Goal: Information Seeking & Learning: Stay updated

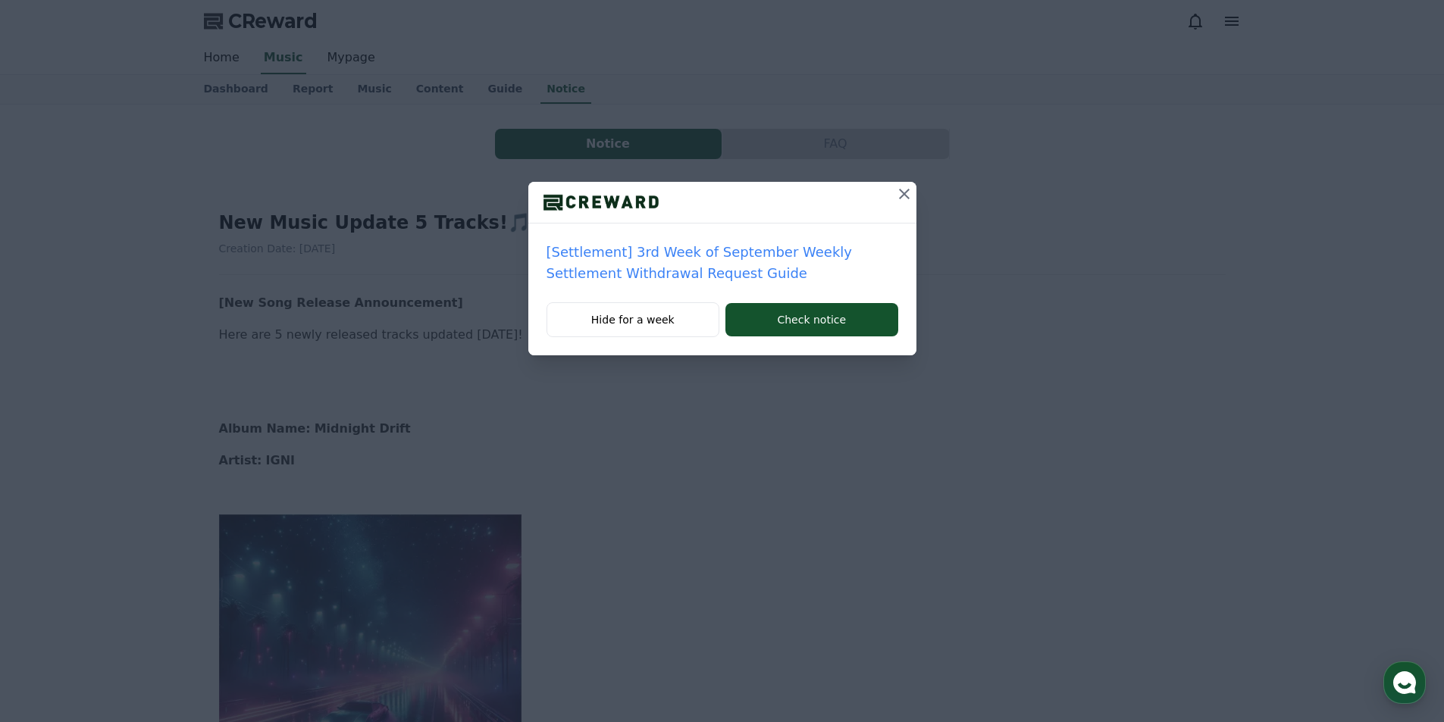
drag, startPoint x: 772, startPoint y: 321, endPoint x: 793, endPoint y: 302, distance: 29.5
click at [772, 321] on button "Check notice" at bounding box center [811, 319] width 172 height 33
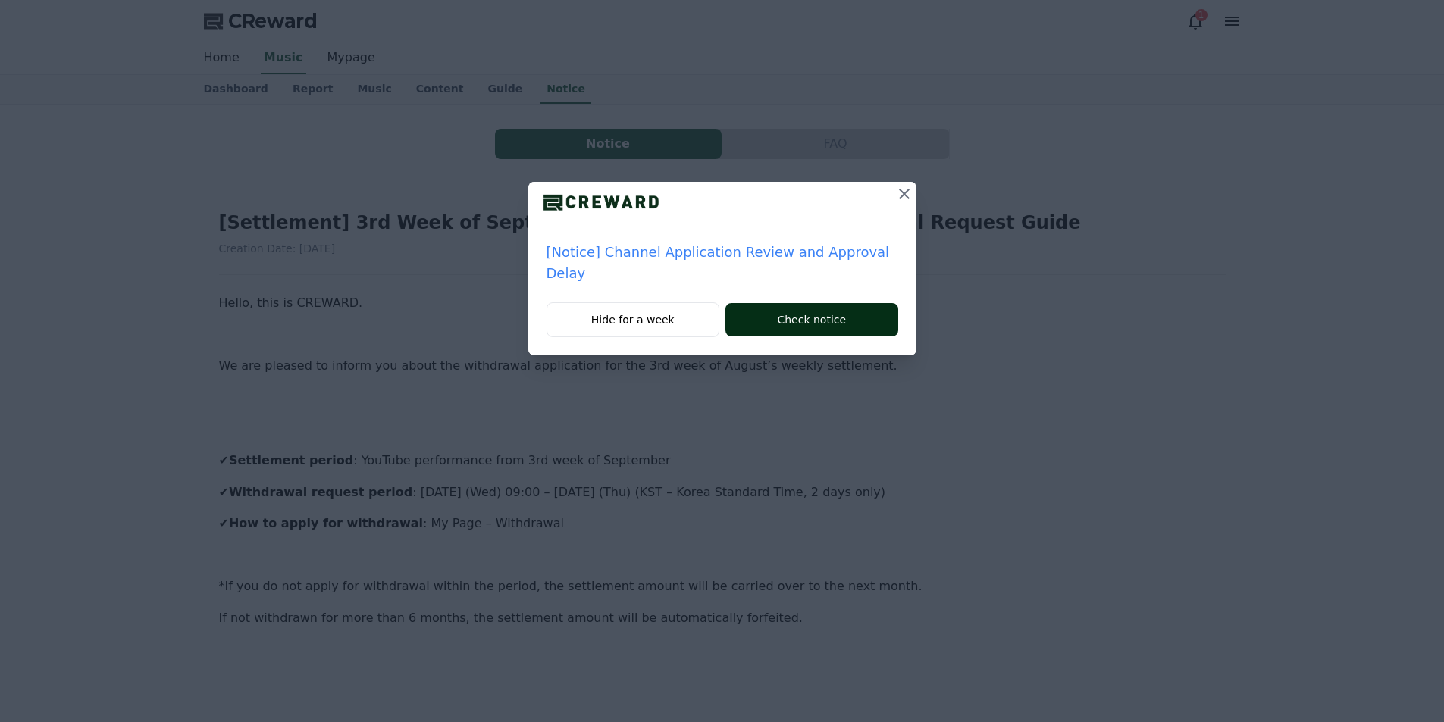
click at [847, 320] on button "Check notice" at bounding box center [811, 319] width 172 height 33
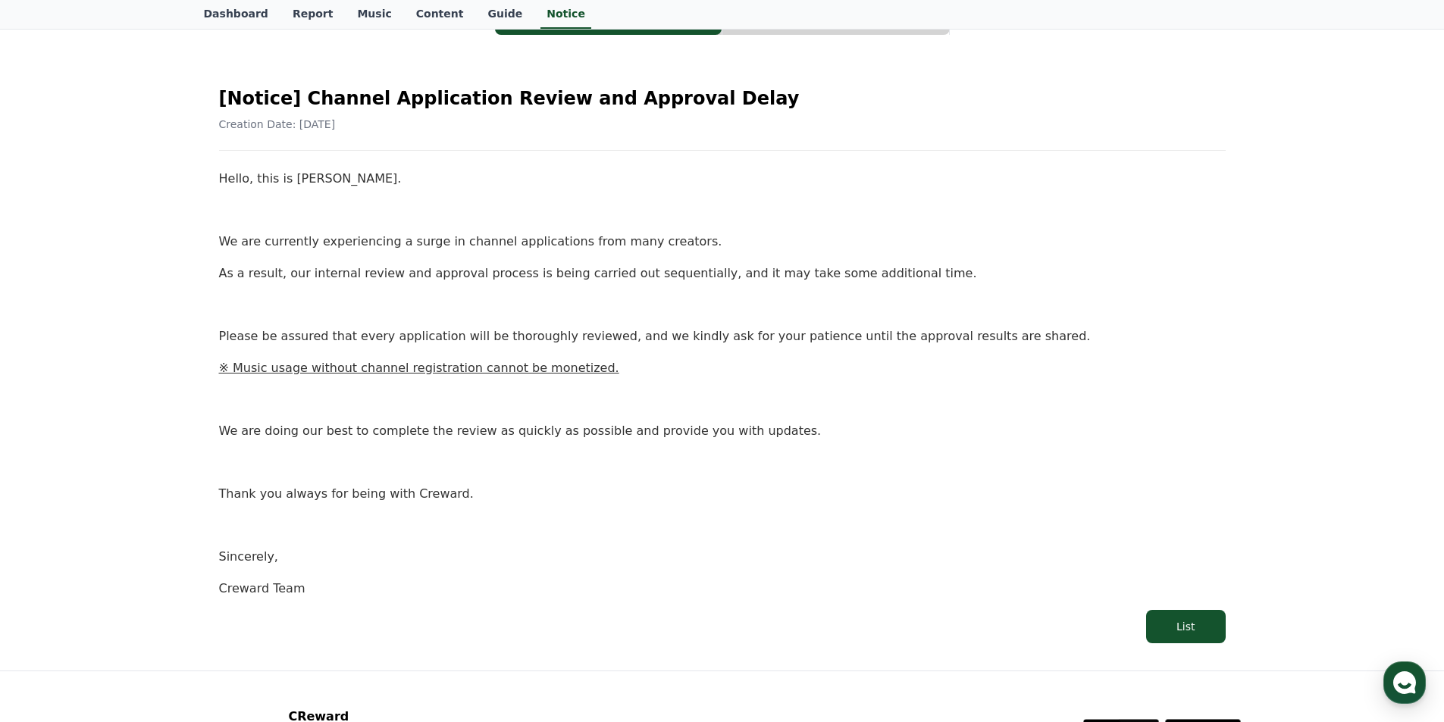
scroll to position [152, 0]
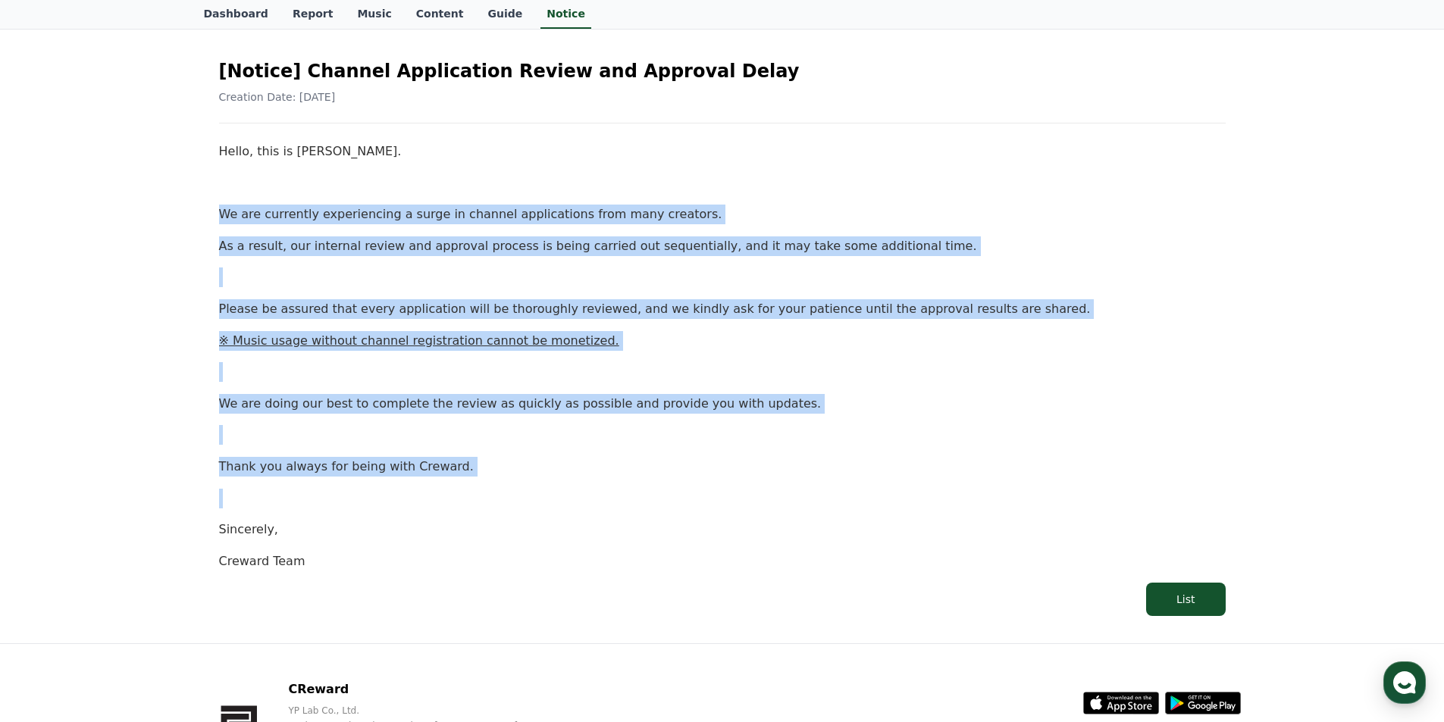
drag, startPoint x: 221, startPoint y: 213, endPoint x: 600, endPoint y: 459, distance: 452.6
click at [784, 486] on div "Hello, this is [PERSON_NAME]. We are currently experiencing a surge in channel …" at bounding box center [722, 356] width 1006 height 429
copy div "We are currently experiencing a surge in channel applications from many creator…"
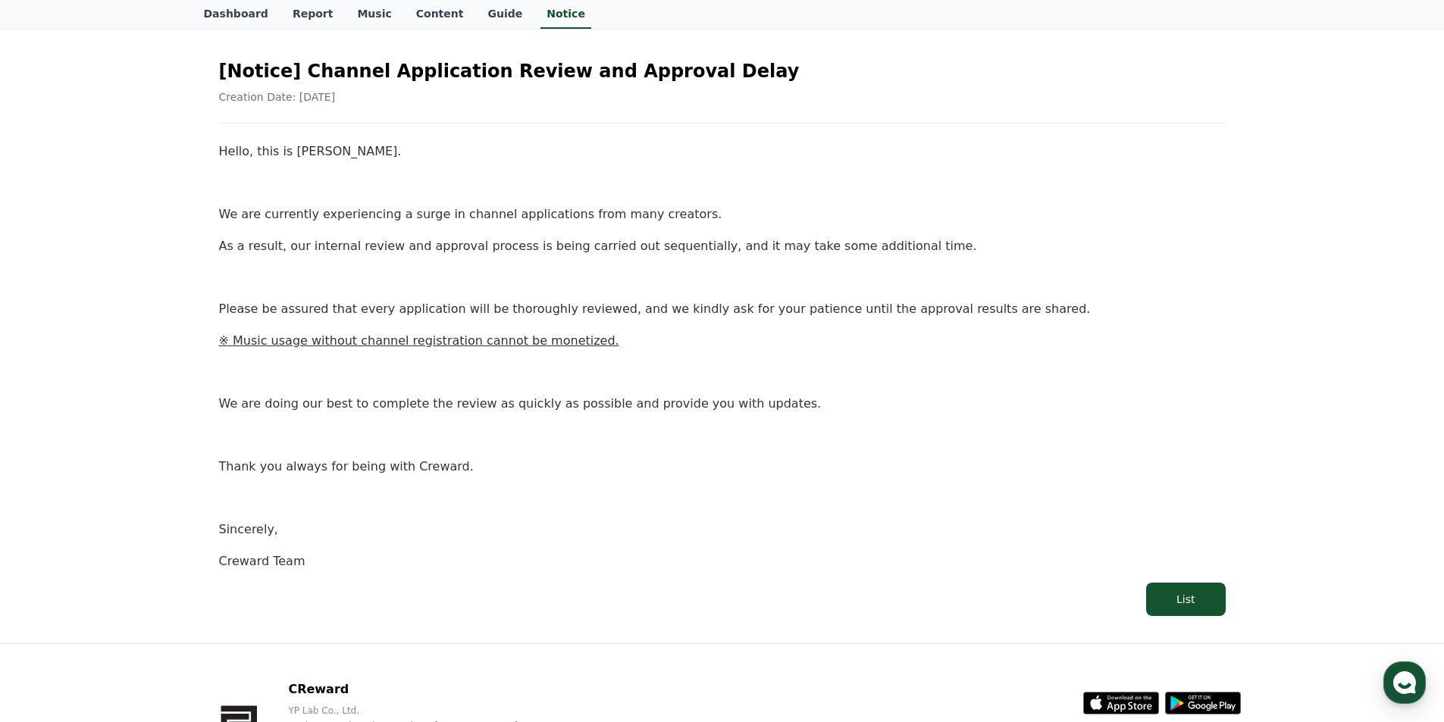
click at [568, 524] on p "Sincerely," at bounding box center [722, 530] width 1006 height 20
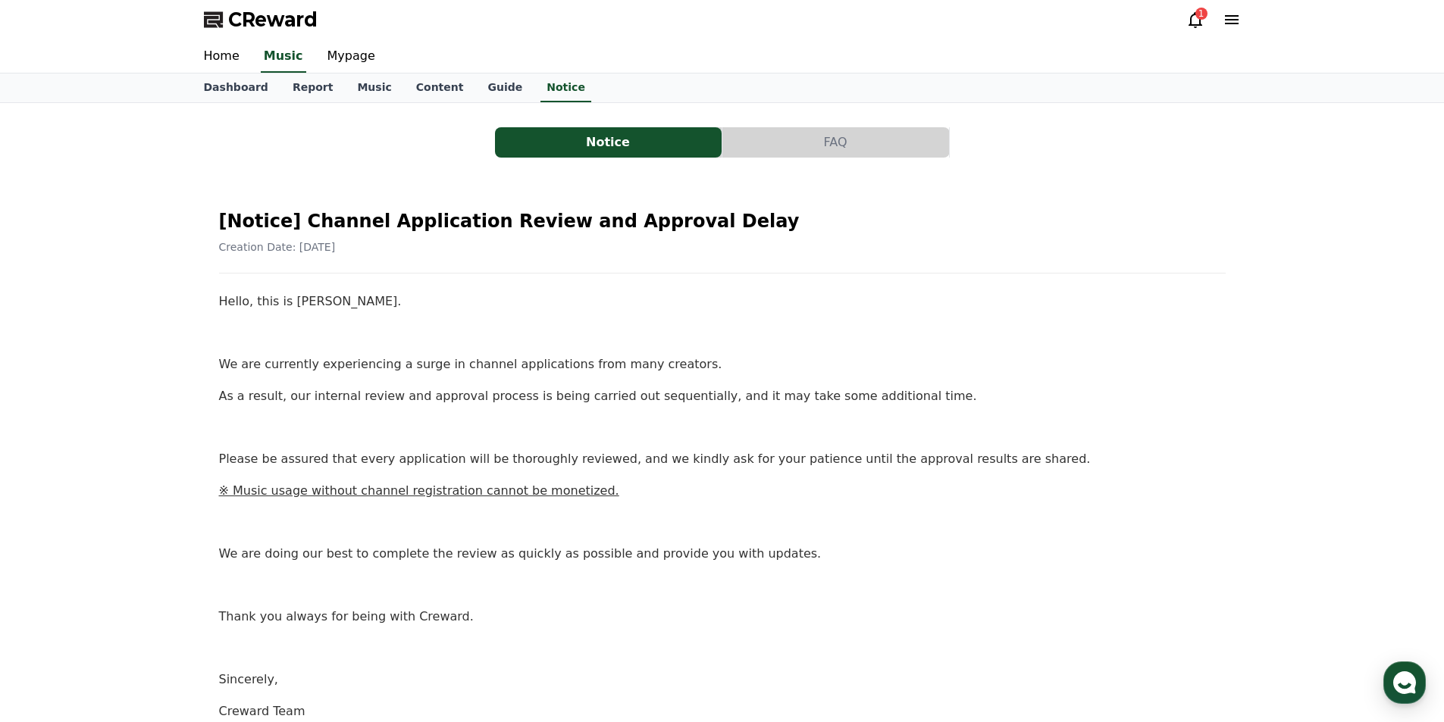
scroll to position [0, 0]
click at [1203, 25] on icon at bounding box center [1195, 21] width 18 height 18
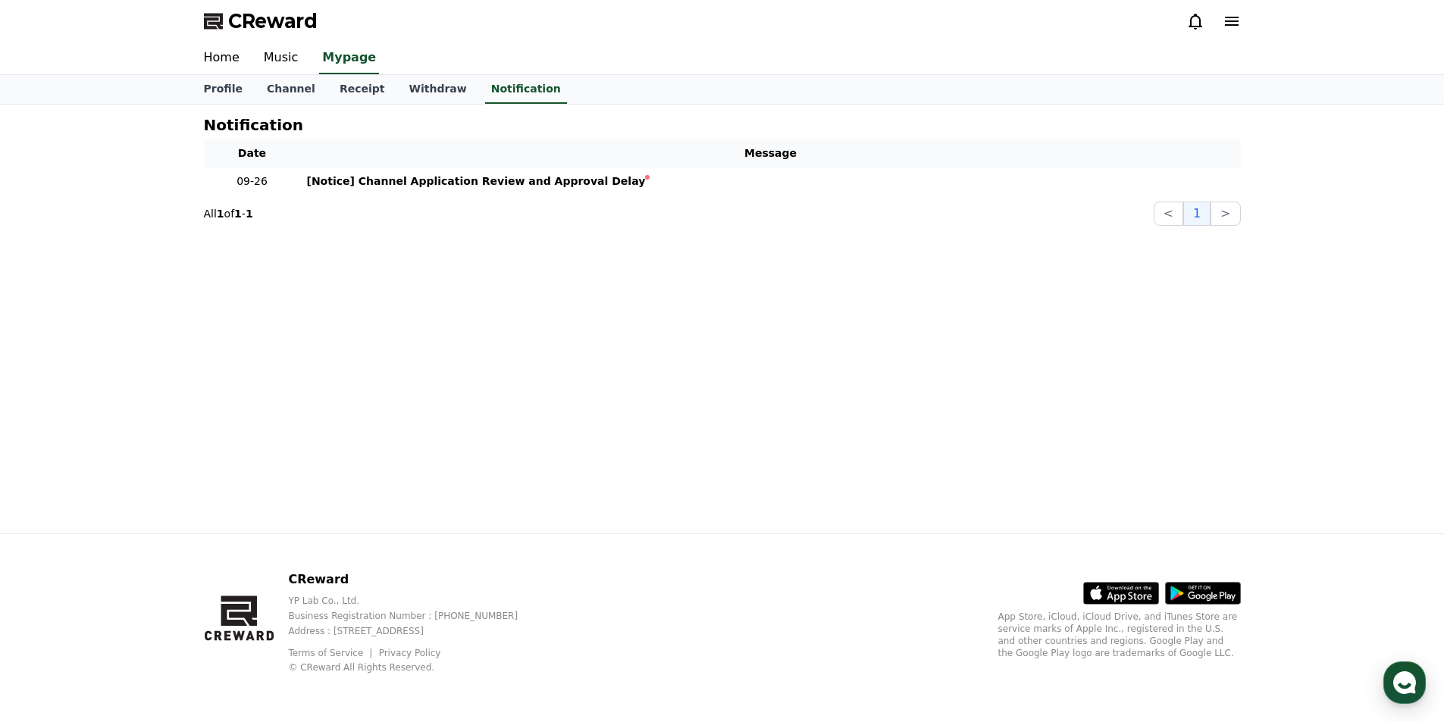
drag, startPoint x: 1116, startPoint y: 285, endPoint x: 1103, endPoint y: 285, distance: 12.1
click at [1113, 285] on div "Notification Date Message 09-26 [Notice] Channel Application Review and Approva…" at bounding box center [722, 319] width 1061 height 429
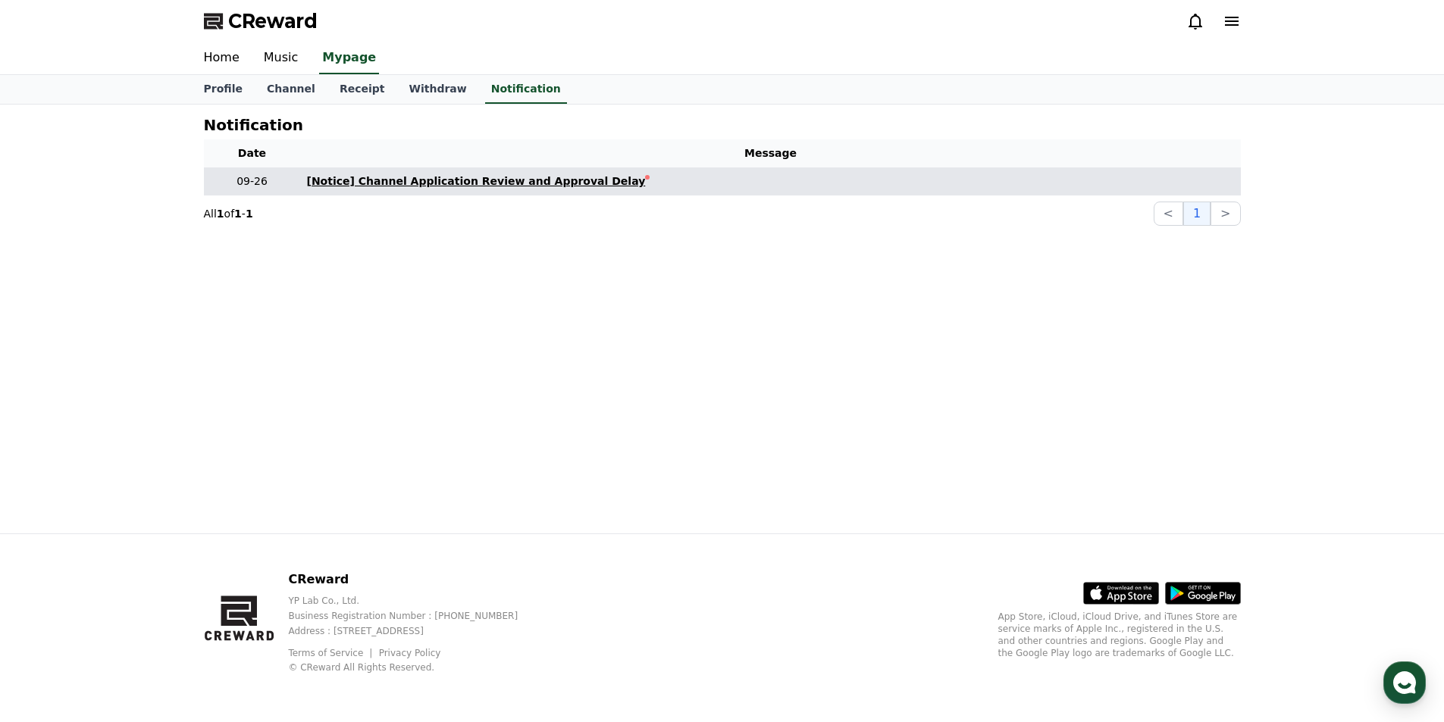
click at [515, 180] on div "[Notice] Channel Application Review and Approval Delay" at bounding box center [476, 182] width 339 height 16
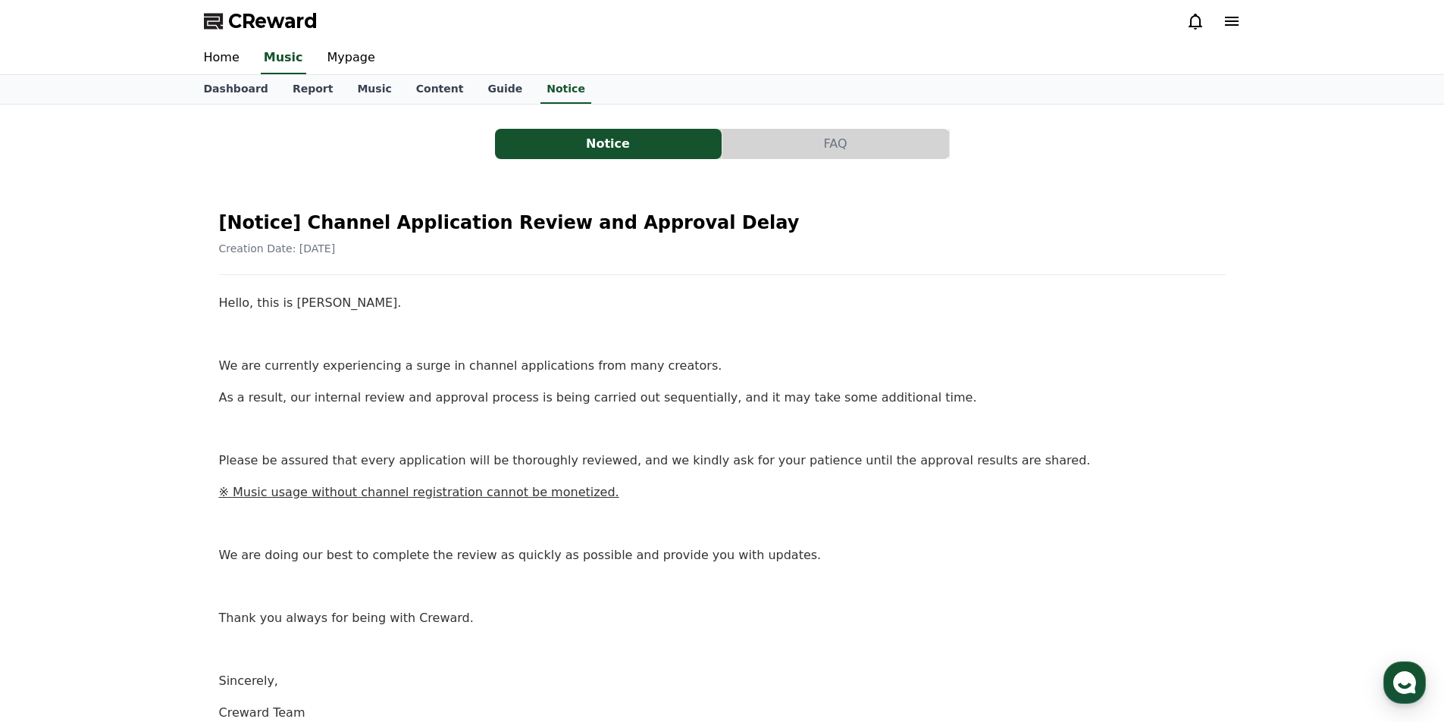
click at [1186, 18] on icon at bounding box center [1195, 21] width 18 height 18
click at [1195, 20] on icon at bounding box center [1195, 21] width 18 height 18
click at [1200, 20] on icon at bounding box center [1195, 21] width 18 height 18
click at [768, 515] on p at bounding box center [722, 524] width 1006 height 20
click at [1192, 19] on icon at bounding box center [1195, 21] width 18 height 18
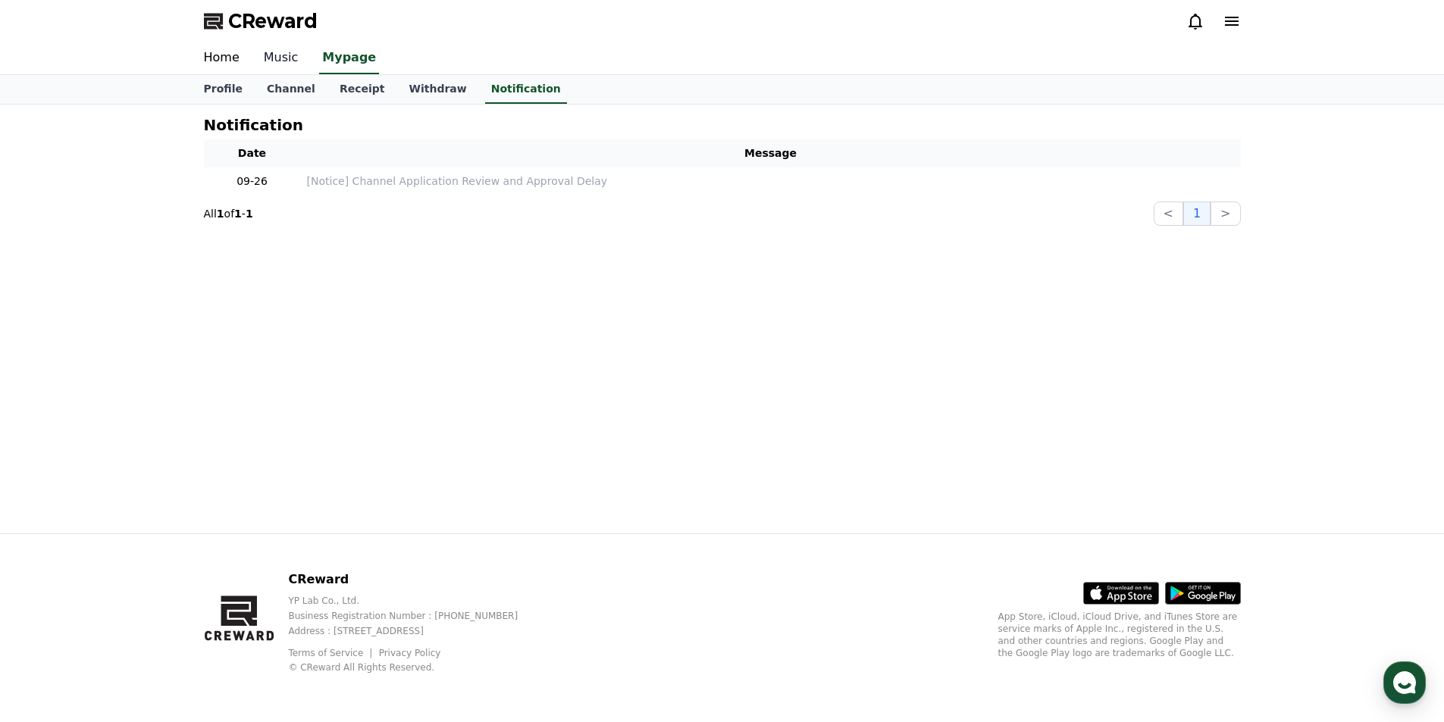
click at [277, 62] on link "Music" at bounding box center [281, 58] width 59 height 32
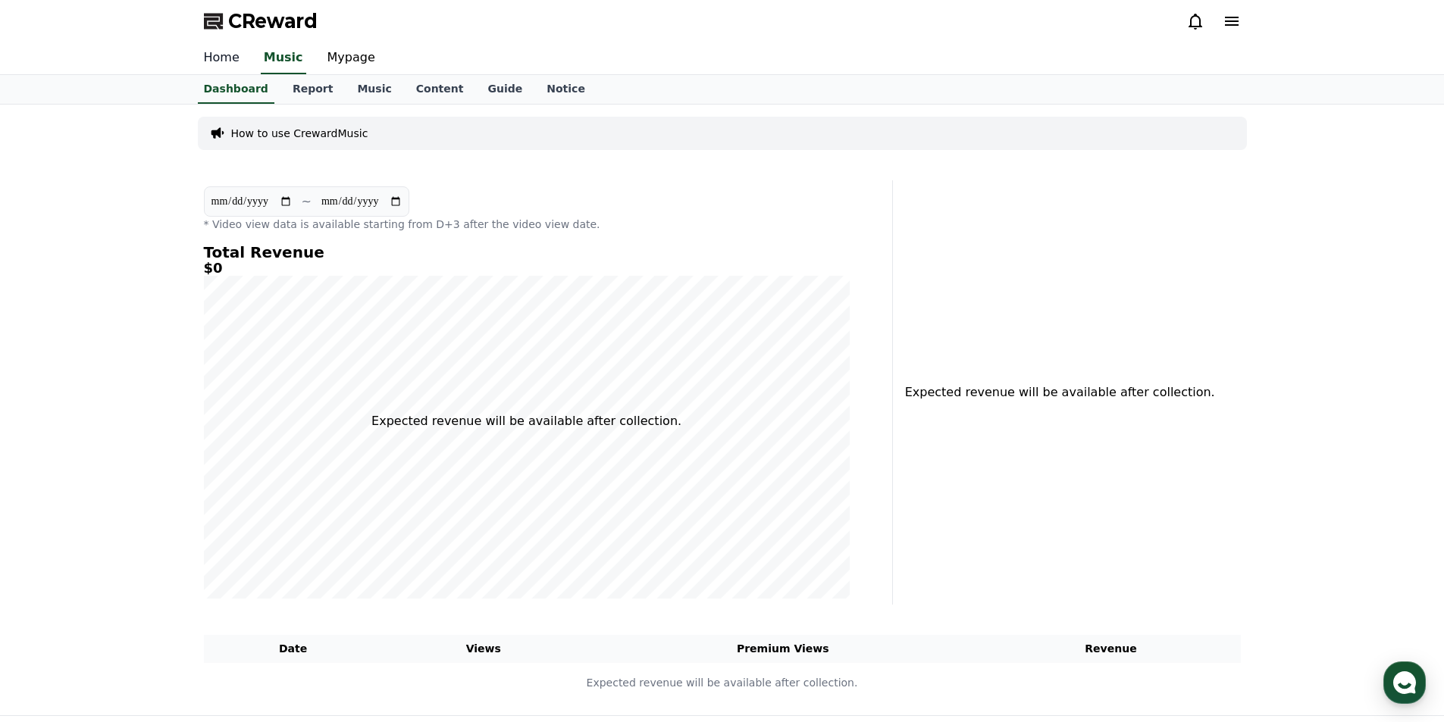
click at [224, 64] on link "Home" at bounding box center [222, 58] width 60 height 32
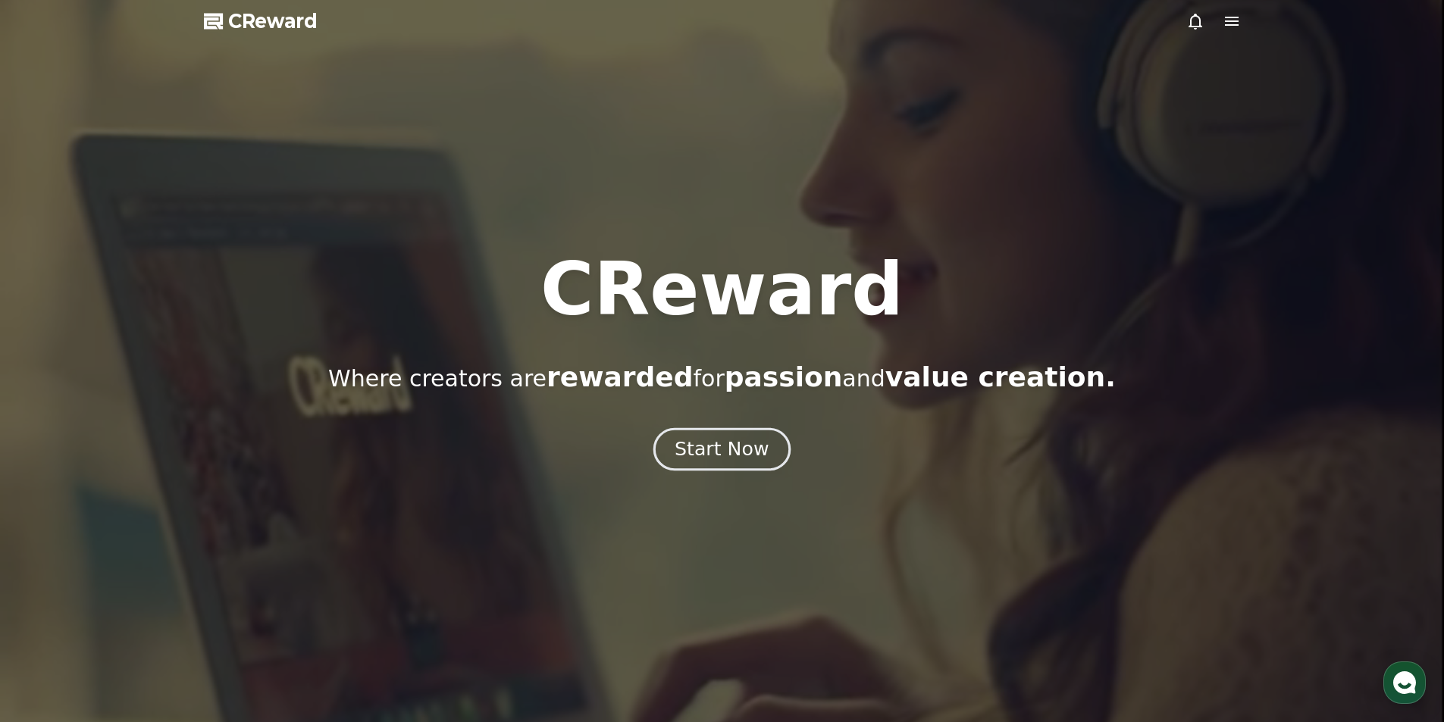
click at [729, 436] on button "Start Now" at bounding box center [721, 448] width 137 height 43
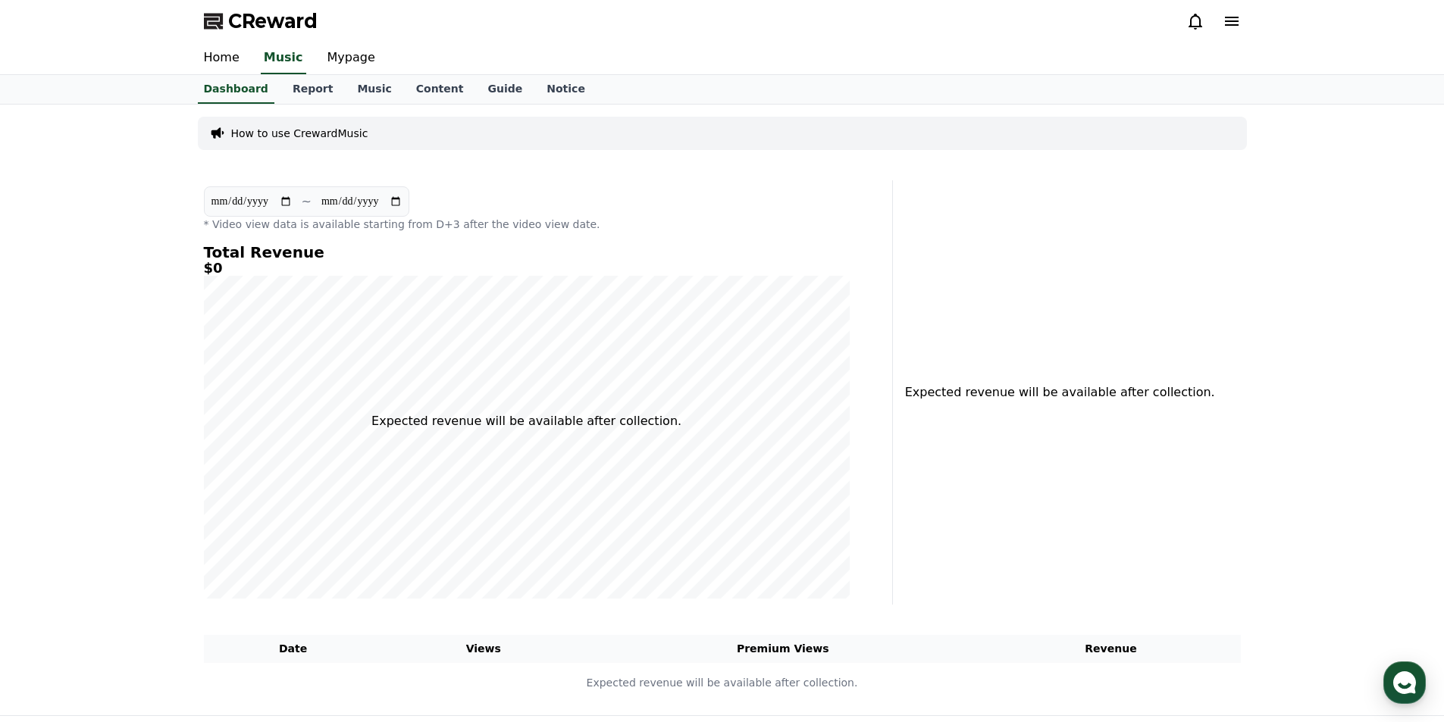
click at [402, 199] on input "**********" at bounding box center [362, 201] width 82 height 17
click at [170, 327] on div "**********" at bounding box center [722, 410] width 1444 height 611
